Goal: Task Accomplishment & Management: Use online tool/utility

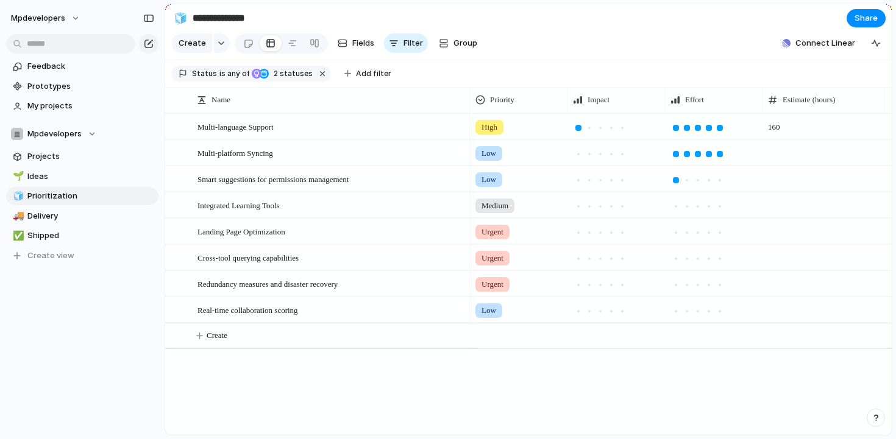
scroll to position [0, 24]
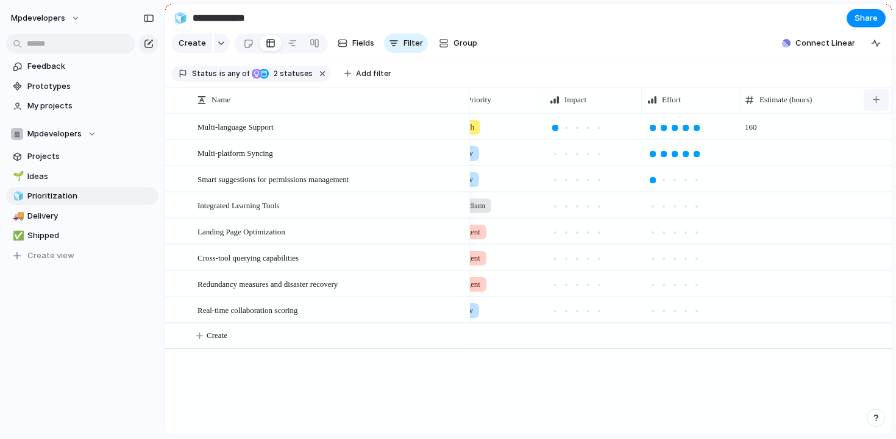
click at [875, 97] on div "button" at bounding box center [875, 99] width 7 height 7
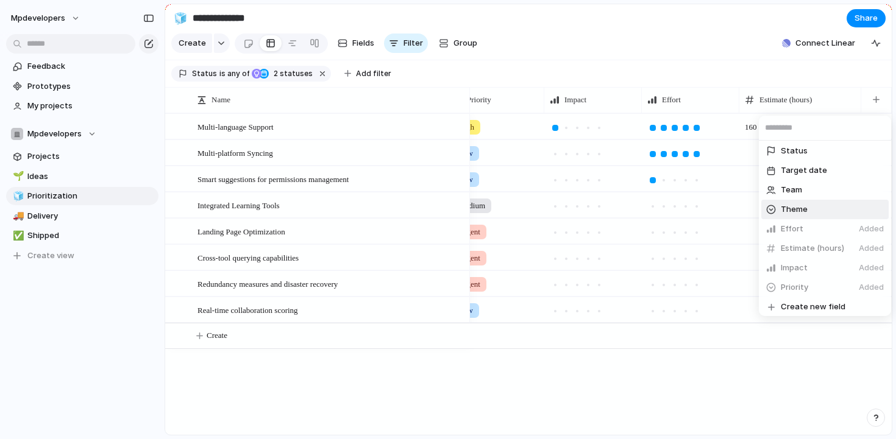
scroll to position [259, 0]
click at [785, 300] on span "Create new field" at bounding box center [812, 304] width 65 height 12
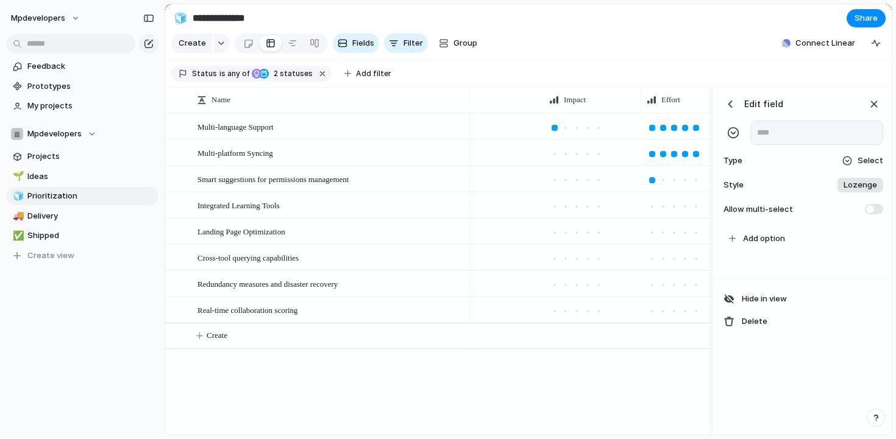
scroll to position [0, 302]
click at [750, 241] on span "Add option" at bounding box center [764, 239] width 42 height 12
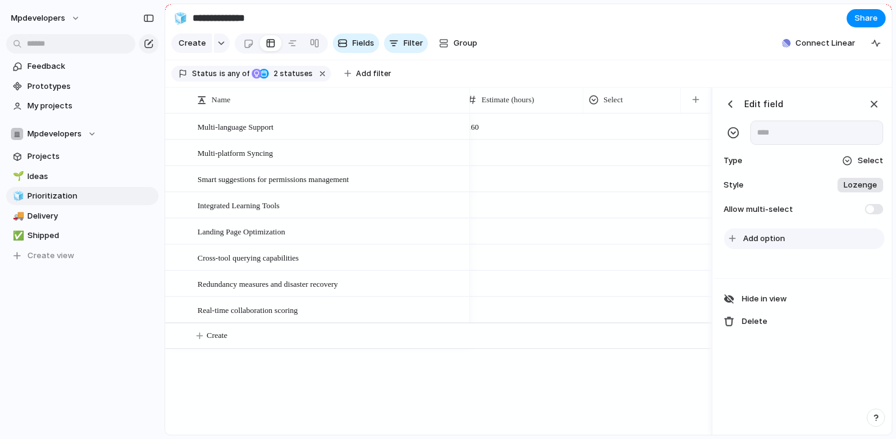
click at [746, 241] on span "Add option" at bounding box center [764, 239] width 42 height 12
click at [762, 261] on div "To pick up a draggable item, press the space bar. While dragging, use the arrow…" at bounding box center [801, 262] width 177 height 75
click at [863, 185] on span "Lozenge" at bounding box center [860, 185] width 34 height 12
click at [799, 278] on div "Plain" at bounding box center [795, 278] width 18 height 12
click at [771, 224] on div "Edit field Type Select Style Plain Allow multi-select" at bounding box center [801, 157] width 177 height 138
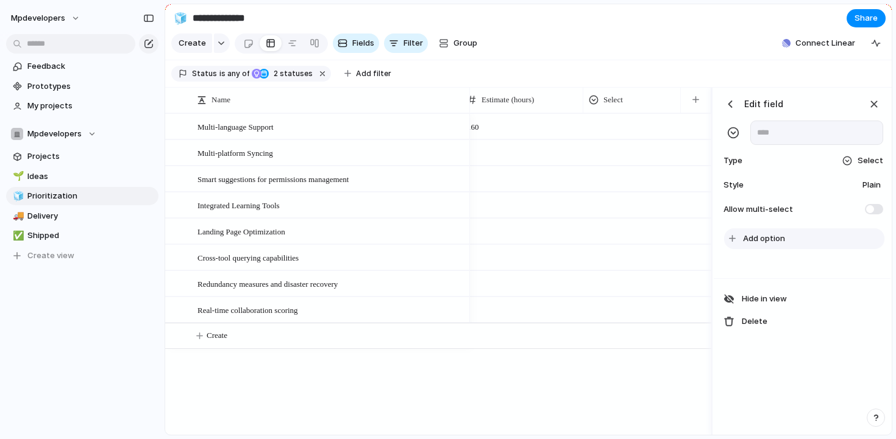
click at [761, 229] on button "Add option" at bounding box center [804, 238] width 160 height 21
click at [760, 205] on span "Allow multi-select" at bounding box center [757, 209] width 72 height 12
click at [775, 204] on span "Allow multi-select" at bounding box center [757, 209] width 72 height 12
click at [885, 207] on div "Edit field Type Select Style Plain Allow multi-select" at bounding box center [801, 157] width 177 height 138
click at [877, 207] on span at bounding box center [873, 209] width 18 height 10
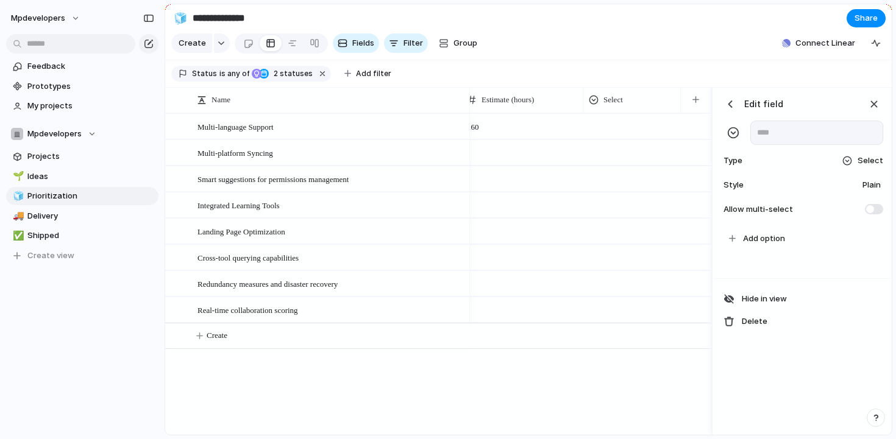
click at [866, 186] on span "Plain" at bounding box center [871, 185] width 18 height 12
click at [801, 243] on div "*******" at bounding box center [811, 237] width 51 height 15
click at [657, 189] on div at bounding box center [440, 179] width 542 height 26
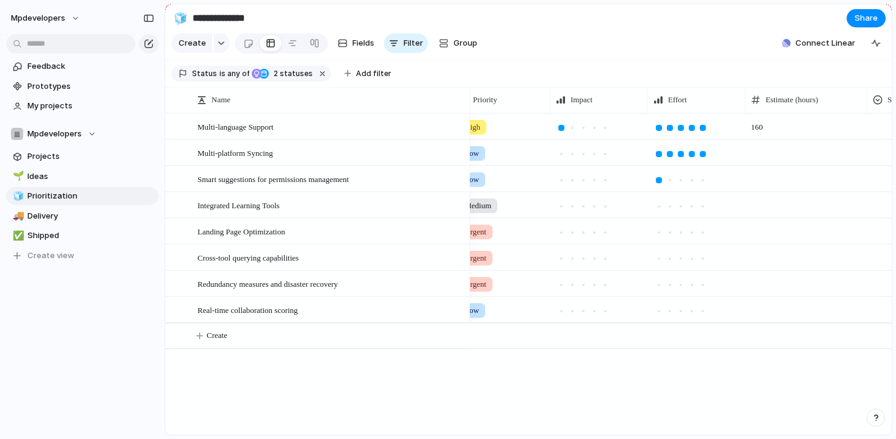
scroll to position [0, 0]
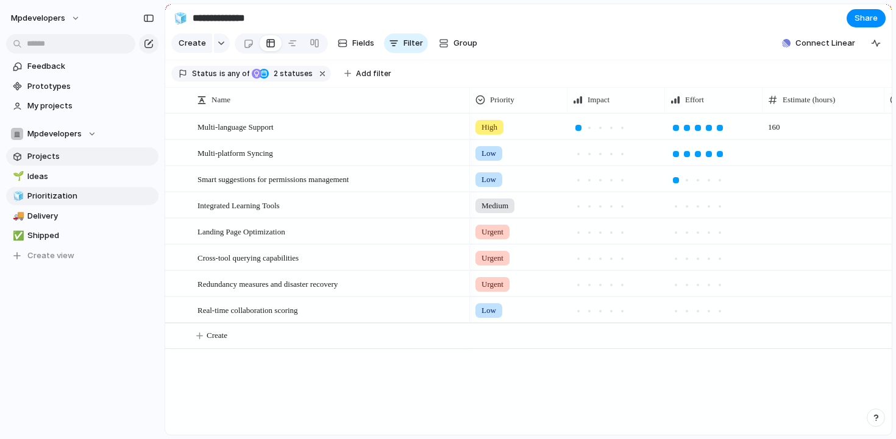
click at [39, 160] on span "Projects" at bounding box center [90, 156] width 127 height 12
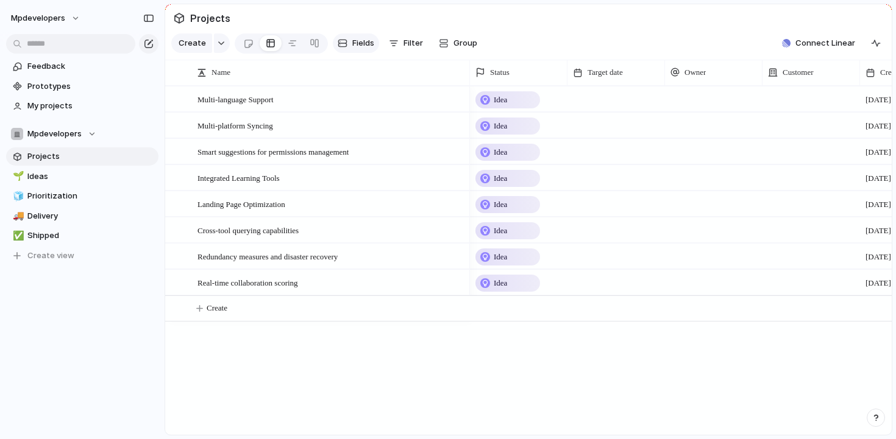
click at [361, 49] on button "Fields" at bounding box center [356, 43] width 46 height 19
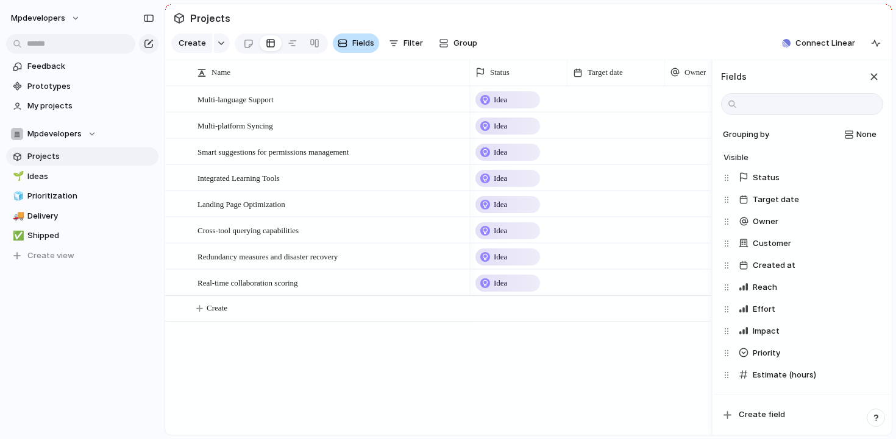
click at [353, 47] on span "Fields" at bounding box center [363, 43] width 22 height 12
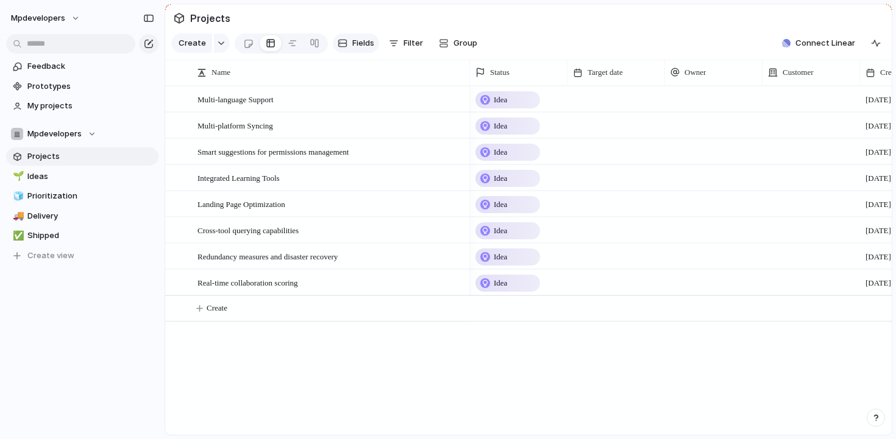
click at [353, 47] on span "Fields" at bounding box center [363, 43] width 22 height 12
click at [634, 352] on div "Idea Idea Idea Idea Idea Idea Idea Idea" at bounding box center [681, 260] width 422 height 349
click at [458, 371] on div "Multi-language Support Multi-platform Syncing Smart suggestions for permissions…" at bounding box center [528, 260] width 726 height 349
